Goal: Information Seeking & Learning: Learn about a topic

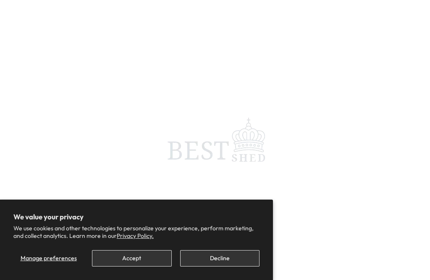
click at [154, 264] on button "Accept" at bounding box center [131, 258] width 79 height 16
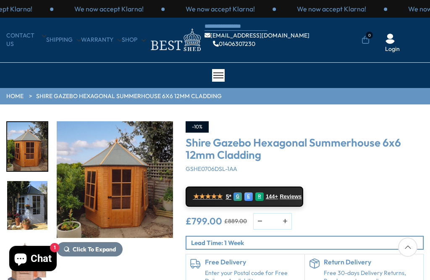
click at [27, 214] on img "3 / 15" at bounding box center [27, 205] width 40 height 49
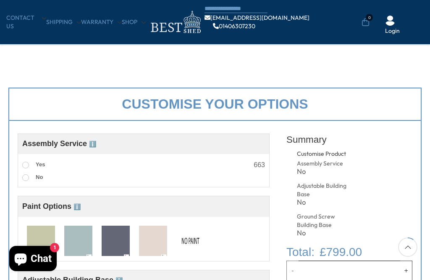
scroll to position [212, 0]
click at [155, 243] on img at bounding box center [153, 240] width 28 height 31
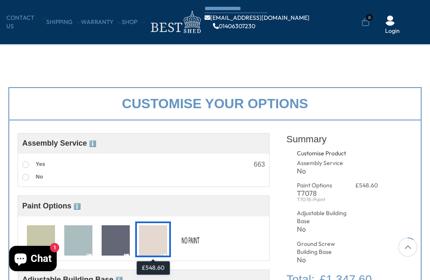
click at [82, 248] on img at bounding box center [78, 240] width 28 height 31
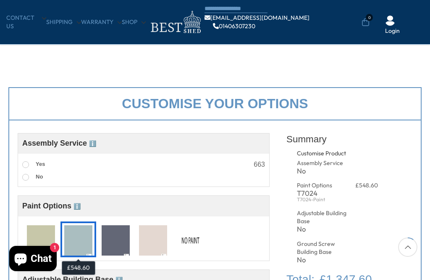
click at [192, 241] on img at bounding box center [191, 240] width 28 height 31
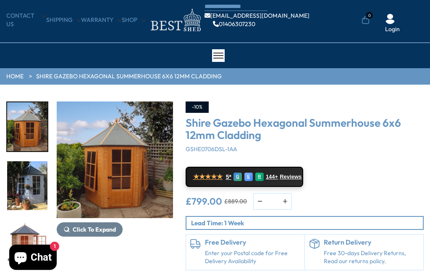
scroll to position [22, 0]
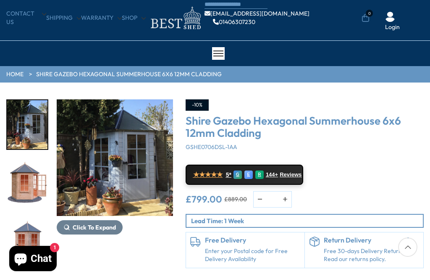
click at [29, 190] on img "4 / 15" at bounding box center [27, 183] width 40 height 49
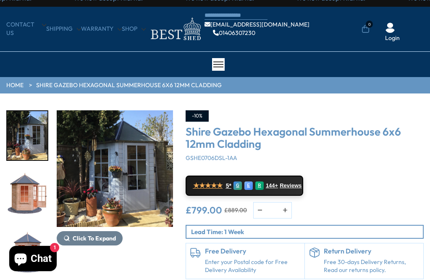
scroll to position [11, 0]
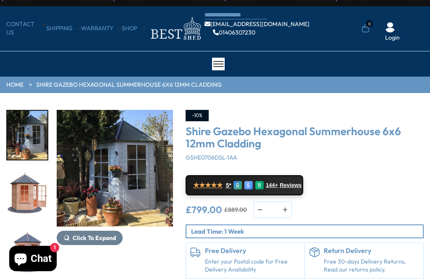
click at [27, 228] on img "5 / 15" at bounding box center [27, 252] width 40 height 49
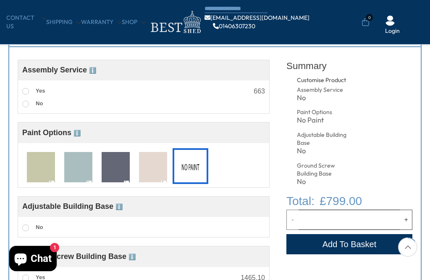
scroll to position [288, 0]
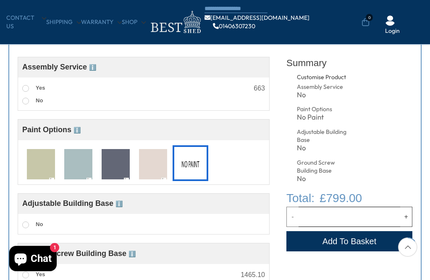
click at [79, 170] on img at bounding box center [78, 164] width 28 height 31
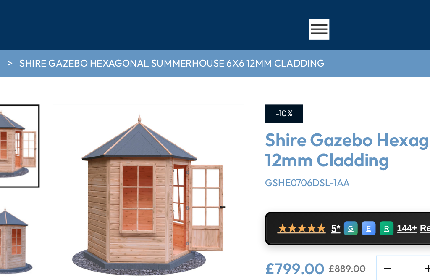
scroll to position [56, 0]
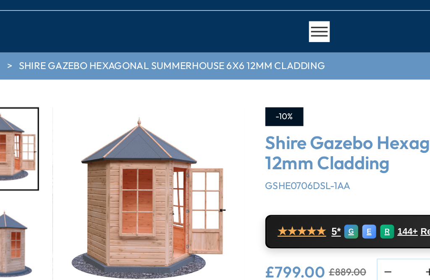
click at [124, 132] on img "4 / 15" at bounding box center [115, 123] width 116 height 116
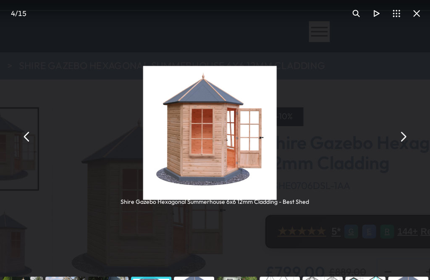
click at [264, 84] on button "You can close this modal content with the ESC key" at bounding box center [270, 83] width 12 height 12
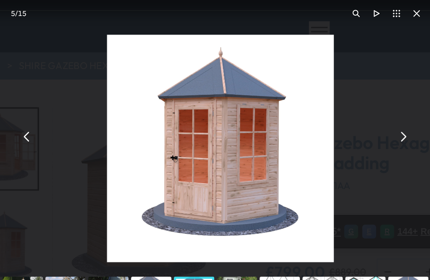
click at [264, 83] on button "You can close this modal content with the ESC key" at bounding box center [270, 83] width 12 height 12
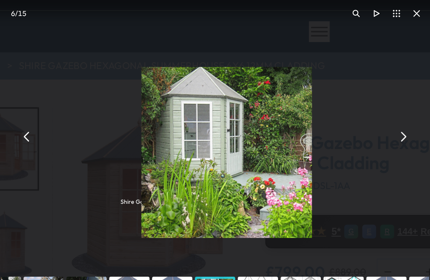
click at [264, 86] on button "You can close this modal content with the ESC key" at bounding box center [270, 83] width 12 height 12
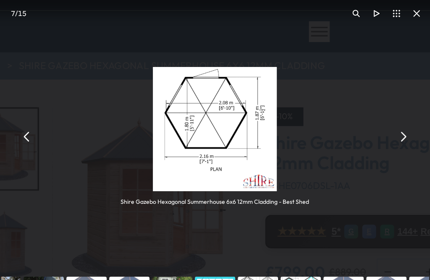
click at [264, 80] on button "You can close this modal content with the ESC key" at bounding box center [270, 83] width 12 height 12
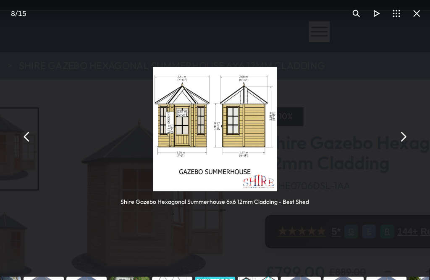
click at [264, 83] on button "You can close this modal content with the ESC key" at bounding box center [270, 83] width 12 height 12
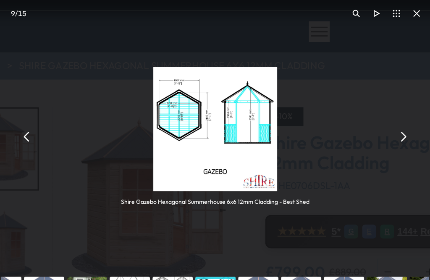
click at [264, 82] on button "You can close this modal content with the ESC key" at bounding box center [270, 83] width 12 height 12
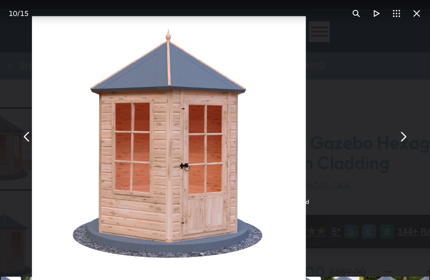
click at [264, 83] on button "You can close this modal content with the ESC key" at bounding box center [270, 83] width 12 height 12
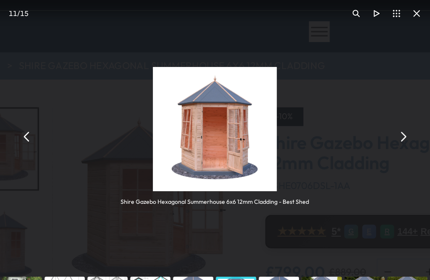
click at [264, 84] on button "You can close this modal content with the ESC key" at bounding box center [270, 83] width 12 height 12
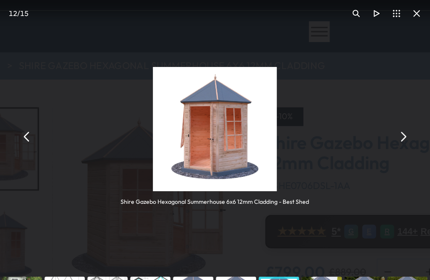
click at [264, 82] on button "You can close this modal content with the ESC key" at bounding box center [270, 83] width 12 height 12
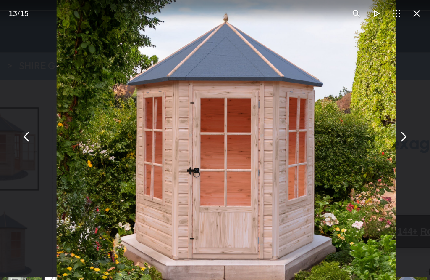
click at [240, 87] on img "You can close this modal content with the ESC key" at bounding box center [162, 94] width 206 height 206
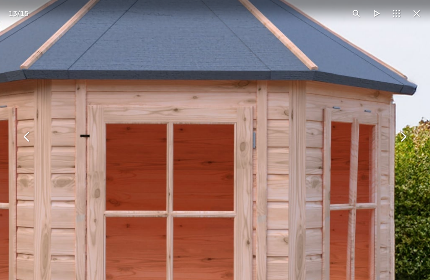
click at [183, 154] on img "You can close this modal content with the ESC key" at bounding box center [129, 162] width 522 height 522
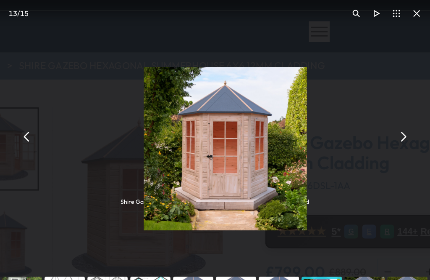
click at [264, 84] on button "You can close this modal content with the ESC key" at bounding box center [270, 83] width 12 height 12
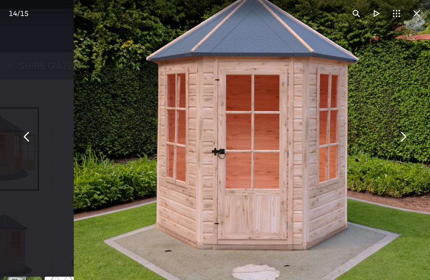
click at [264, 87] on button "You can close this modal content with the ESC key" at bounding box center [270, 83] width 12 height 12
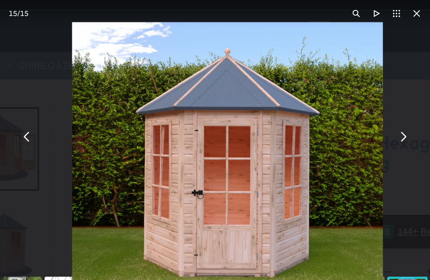
click at [264, 87] on button "You can close this modal content with the ESC key" at bounding box center [270, 83] width 12 height 12
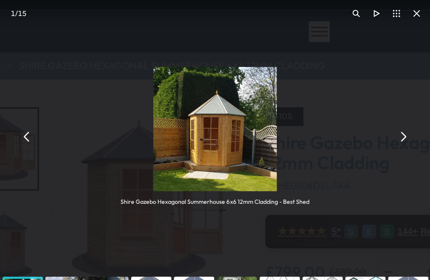
click at [35, 83] on button "You can close this modal content with the ESC key" at bounding box center [41, 83] width 12 height 12
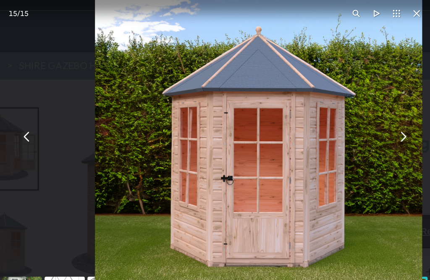
click at [264, 83] on button "You can close this modal content with the ESC key" at bounding box center [270, 83] width 12 height 12
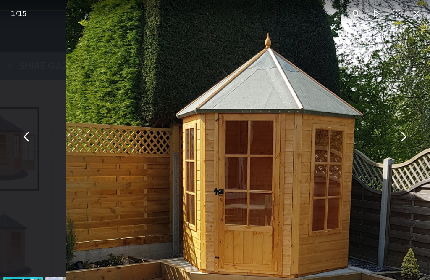
click at [35, 87] on button "You can close this modal content with the ESC key" at bounding box center [41, 83] width 12 height 12
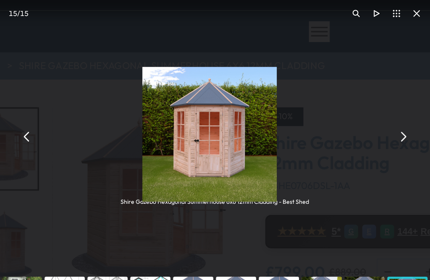
click at [264, 82] on button "You can close this modal content with the ESC key" at bounding box center [270, 83] width 12 height 12
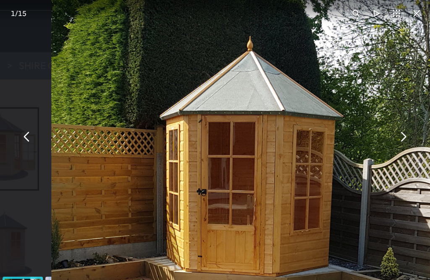
click at [35, 84] on button "You can close this modal content with the ESC key" at bounding box center [41, 83] width 12 height 12
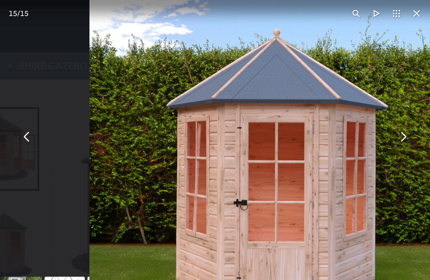
click at [264, 87] on button "You can close this modal content with the ESC key" at bounding box center [270, 83] width 12 height 12
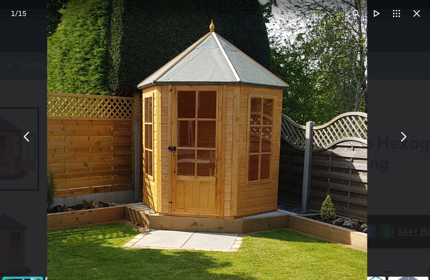
click at [35, 85] on button "You can close this modal content with the ESC key" at bounding box center [41, 83] width 12 height 12
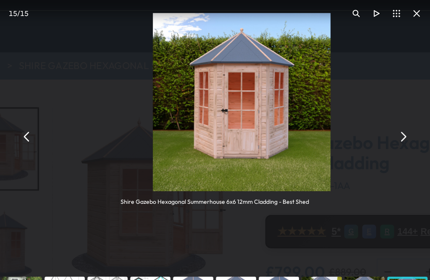
click at [251, 78] on div "Shire Gazebo Hexagonal Summerhouse 6x6 12mm Cladding - Best Shed" at bounding box center [155, 82] width 261 height 165
